Goal: Check status: Check status

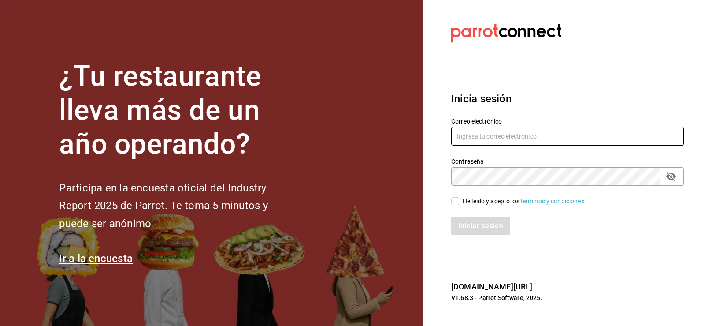
type input "[EMAIL_ADDRESS][DOMAIN_NAME]"
click at [454, 202] on input "He leído y acepto los Términos y condiciones." at bounding box center [455, 201] width 8 height 8
checkbox input "true"
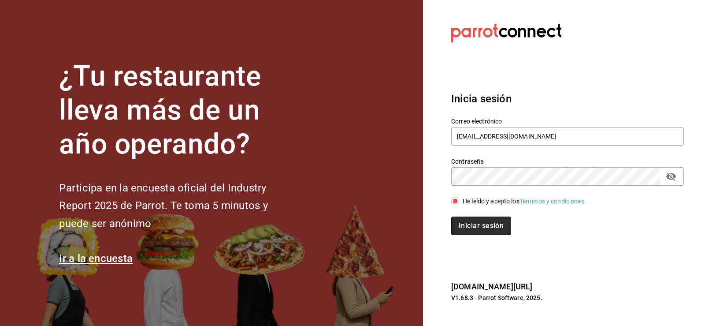
click at [470, 227] on button "Iniciar sesión" at bounding box center [481, 225] width 60 height 19
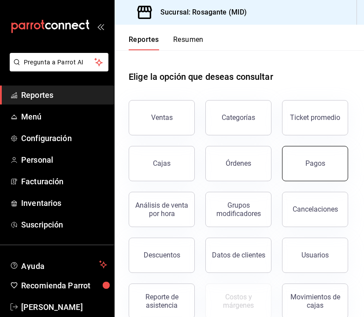
click at [306, 168] on div "Pagos" at bounding box center [316, 163] width 20 height 8
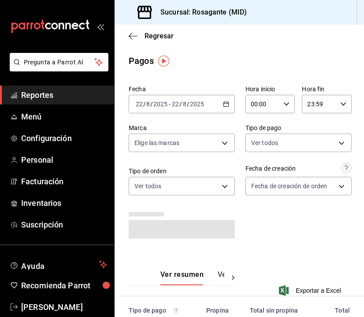
click at [223, 105] on icon "button" at bounding box center [226, 104] width 6 height 6
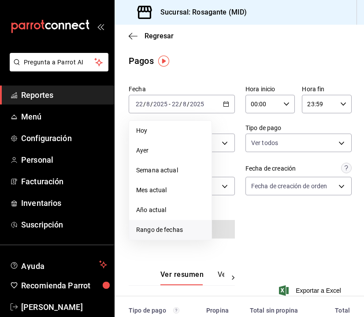
click at [183, 233] on span "Rango de fechas" at bounding box center [170, 229] width 68 height 9
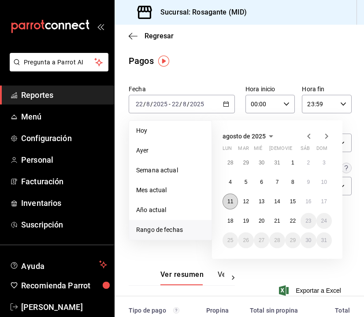
click at [228, 203] on abbr "11" at bounding box center [230, 201] width 6 height 6
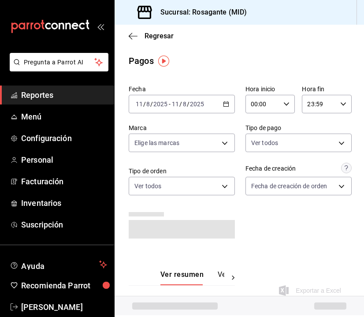
click at [258, 223] on div "Fecha [DATE] [DATE] - [DATE] [DATE] Hora inicio 00:00 Hora inicio Hora fin 23:5…" at bounding box center [239, 166] width 221 height 168
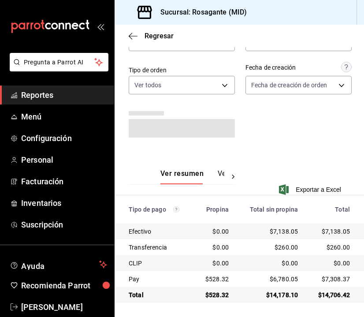
scroll to position [97, 0]
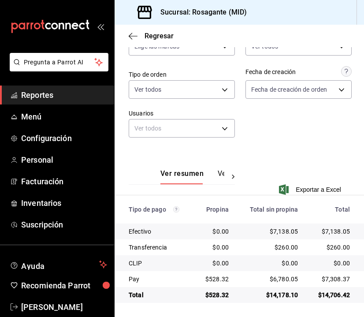
click at [290, 148] on div "Ver resumen Ver pagos Exportar a Excel" at bounding box center [240, 176] width 250 height 57
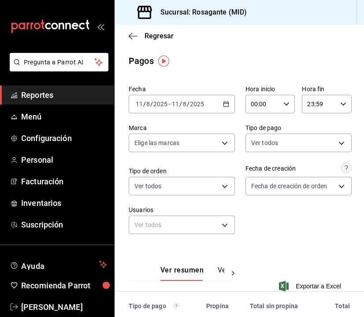
click at [224, 104] on \(Stroke\) "button" at bounding box center [226, 103] width 5 height 0
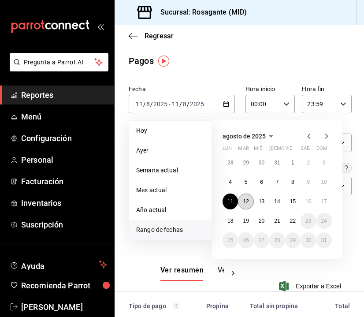
click at [246, 201] on abbr "12" at bounding box center [246, 201] width 6 height 6
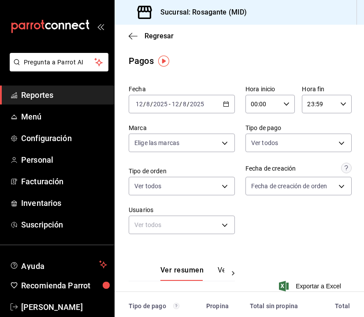
click at [224, 108] on div "[DATE] [DATE] - [DATE] [DATE]" at bounding box center [182, 104] width 106 height 19
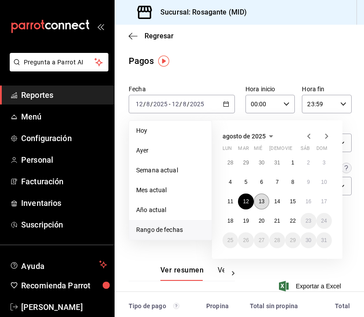
click at [262, 204] on abbr "13" at bounding box center [262, 201] width 6 height 6
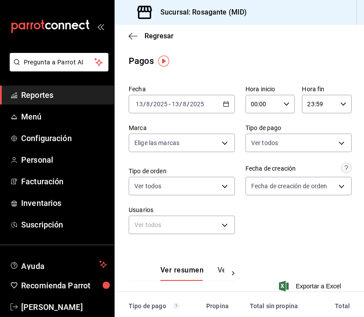
click at [223, 107] on div "[DATE] [DATE] - [DATE] [DATE]" at bounding box center [182, 104] width 106 height 19
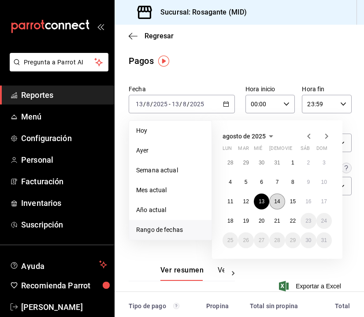
click at [273, 199] on button "14" at bounding box center [276, 202] width 15 height 16
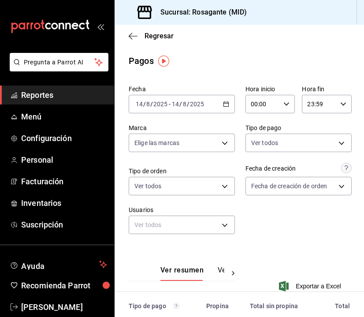
click at [223, 105] on icon "button" at bounding box center [226, 104] width 6 height 6
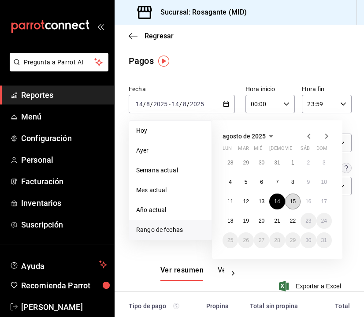
click at [296, 203] on abbr "15" at bounding box center [293, 201] width 6 height 6
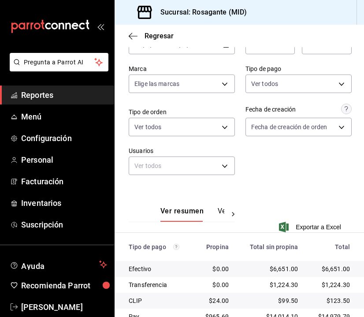
scroll to position [97, 0]
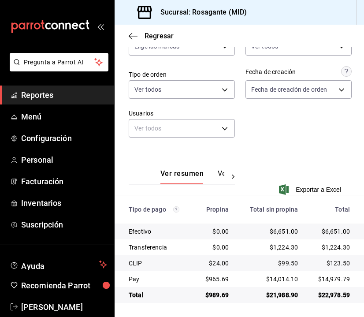
click at [243, 123] on div "Fecha [DATE] [DATE] - [DATE] [DATE] Hora inicio 00:00 Hora inicio Hora fin 23:5…" at bounding box center [239, 66] width 221 height 163
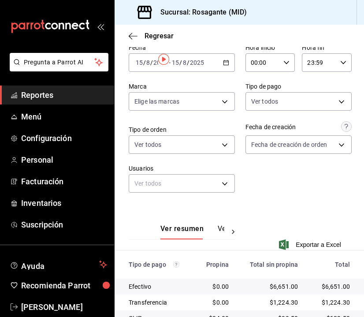
scroll to position [0, 0]
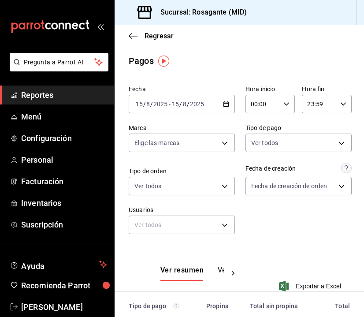
click at [217, 97] on div "[DATE] [DATE] - [DATE] [DATE]" at bounding box center [182, 104] width 106 height 19
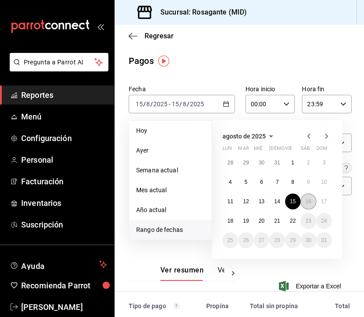
click at [308, 202] on abbr "16" at bounding box center [309, 201] width 6 height 6
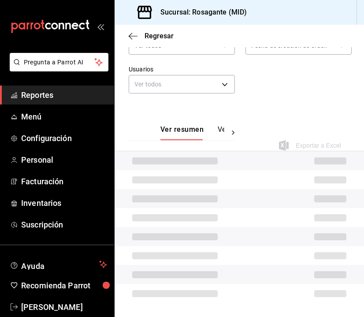
scroll to position [97, 0]
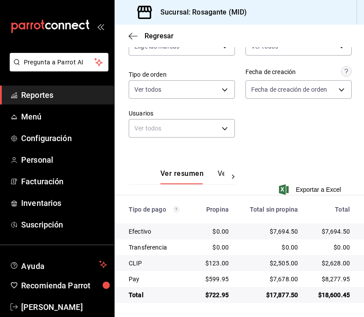
click at [286, 163] on div "Ver resumen Ver pagos Exportar a Excel" at bounding box center [240, 176] width 250 height 57
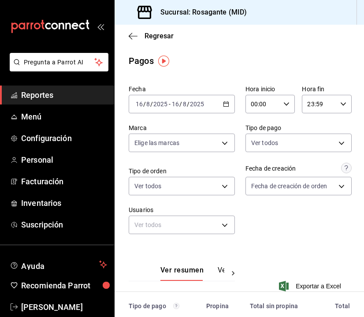
click at [230, 108] on div "[DATE] [DATE] - [DATE] [DATE]" at bounding box center [182, 104] width 106 height 19
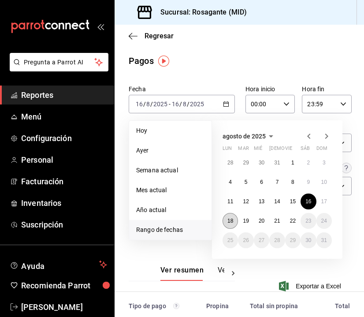
click at [231, 221] on abbr "18" at bounding box center [230, 221] width 6 height 6
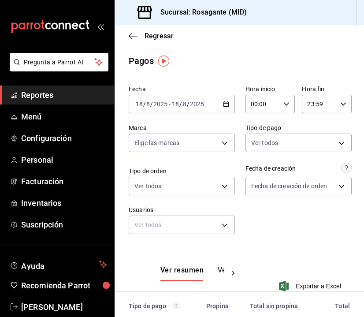
click at [279, 226] on div "Fecha [DATE] [DATE] - [DATE] [DATE] Hora inicio 00:00 Hora inicio Hora fin 23:5…" at bounding box center [239, 163] width 221 height 163
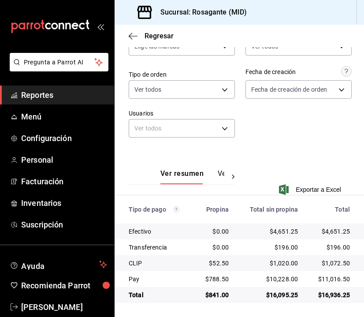
scroll to position [97, 0]
click at [262, 148] on div "Ver resumen Ver pagos Exportar a Excel" at bounding box center [240, 176] width 250 height 57
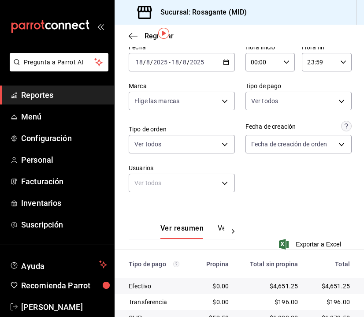
scroll to position [0, 0]
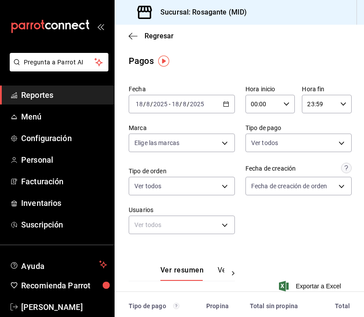
click at [223, 104] on icon "button" at bounding box center [226, 104] width 6 height 6
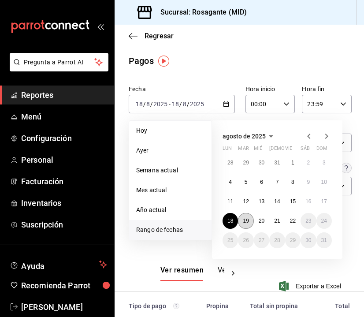
click at [246, 221] on abbr "19" at bounding box center [246, 221] width 6 height 6
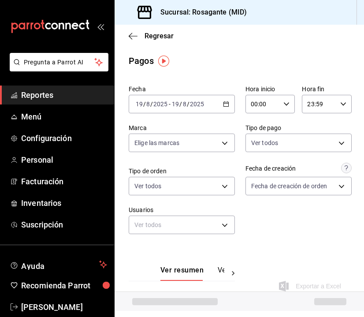
click at [258, 231] on div "Fecha [DATE] [DATE] - [DATE] [DATE] Hora inicio 00:00 Hora inicio Hora fin 23:5…" at bounding box center [239, 163] width 221 height 163
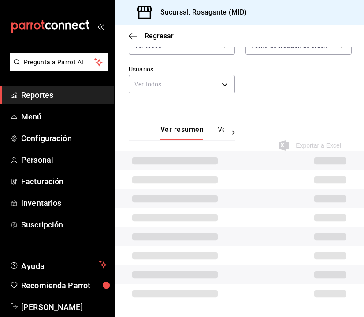
scroll to position [97, 0]
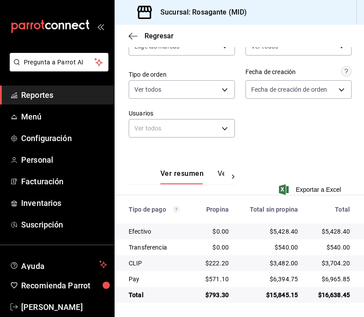
click at [215, 154] on div "Ver resumen Ver pagos" at bounding box center [182, 166] width 106 height 36
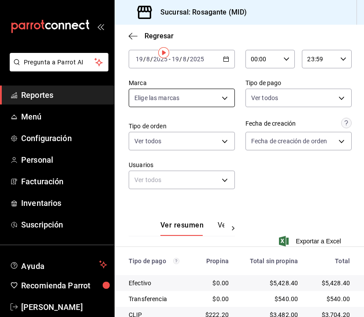
scroll to position [0, 0]
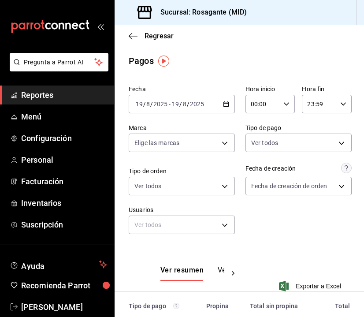
click at [224, 103] on icon "button" at bounding box center [226, 104] width 6 height 6
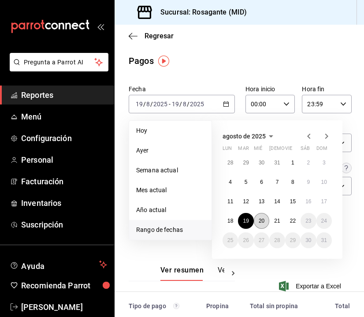
click at [267, 223] on button "20" at bounding box center [261, 221] width 15 height 16
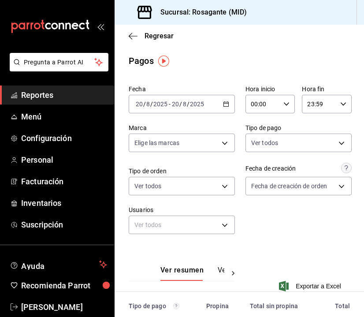
click at [256, 230] on div "Fecha [DATE] [DATE] - [DATE] [DATE] Hora inicio 00:00 Hora inicio Hora fin 23:5…" at bounding box center [239, 163] width 221 height 163
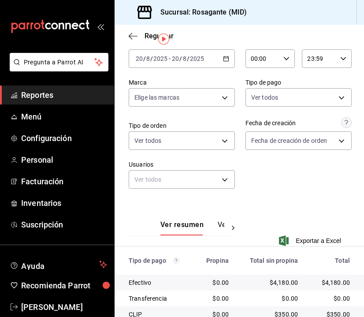
scroll to position [97, 0]
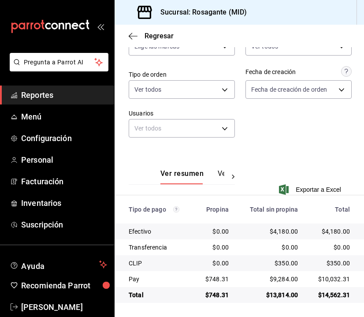
click at [306, 154] on div "Ver resumen Ver pagos Exportar a Excel" at bounding box center [240, 176] width 250 height 57
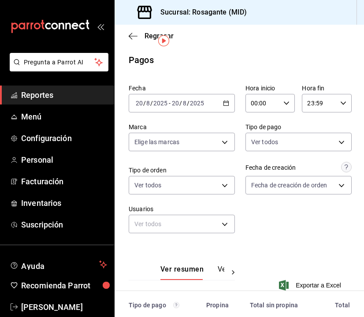
scroll to position [0, 0]
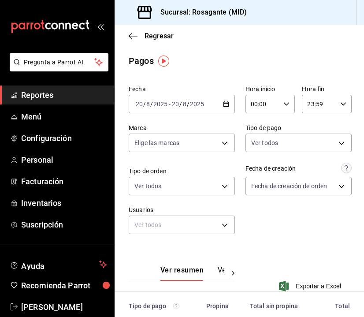
click at [224, 104] on icon "button" at bounding box center [226, 104] width 6 height 6
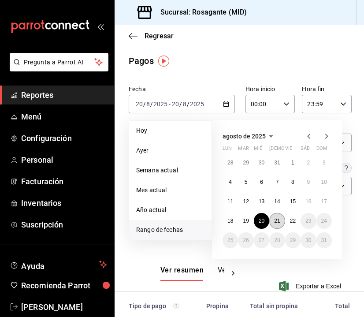
click at [278, 223] on abbr "21" at bounding box center [277, 221] width 6 height 6
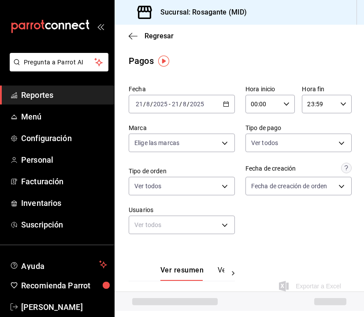
click at [280, 236] on div "Fecha [DATE] [DATE] - [DATE] [DATE] Hora inicio 00:00 Hora inicio Hora fin 23:5…" at bounding box center [239, 163] width 221 height 163
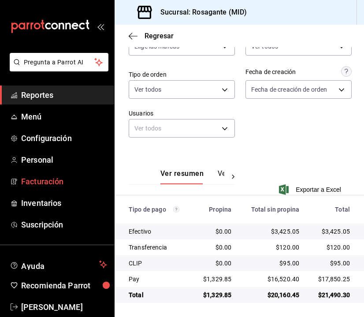
scroll to position [97, 0]
